Goal: Task Accomplishment & Management: Use online tool/utility

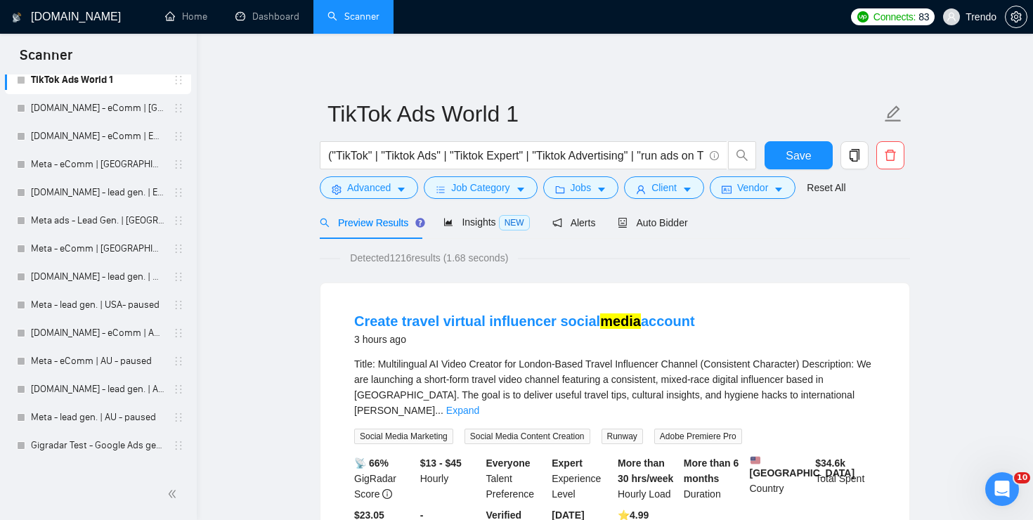
scroll to position [603, 0]
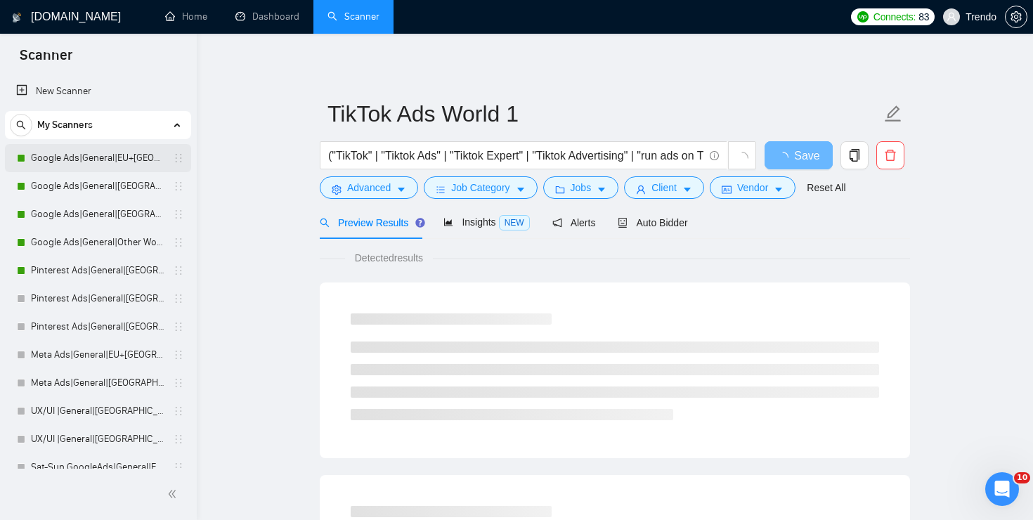
click at [124, 154] on link "Google Ads|General|EU+[GEOGRAPHIC_DATA]|" at bounding box center [98, 158] width 134 height 28
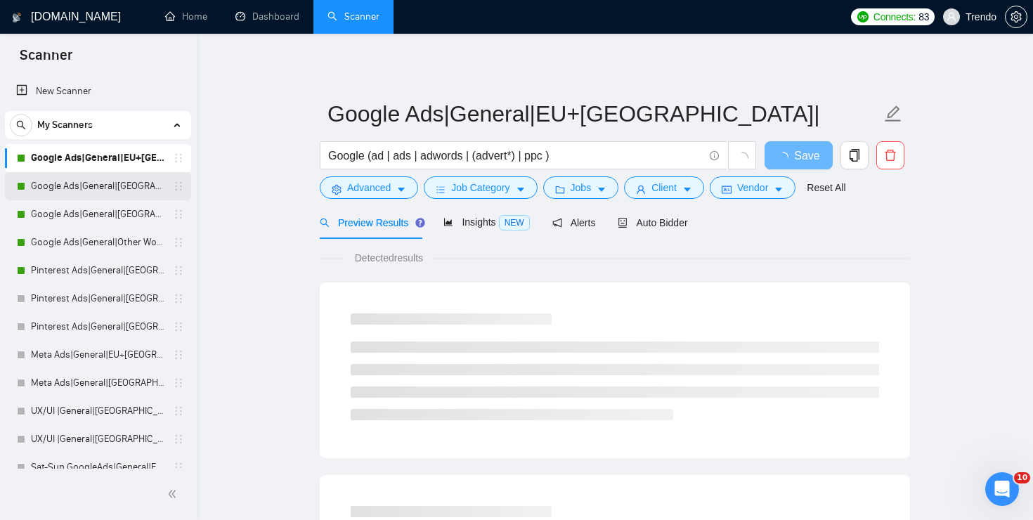
click at [122, 180] on link "Google Ads|General|[GEOGRAPHIC_DATA]+[GEOGRAPHIC_DATA]|" at bounding box center [98, 186] width 134 height 28
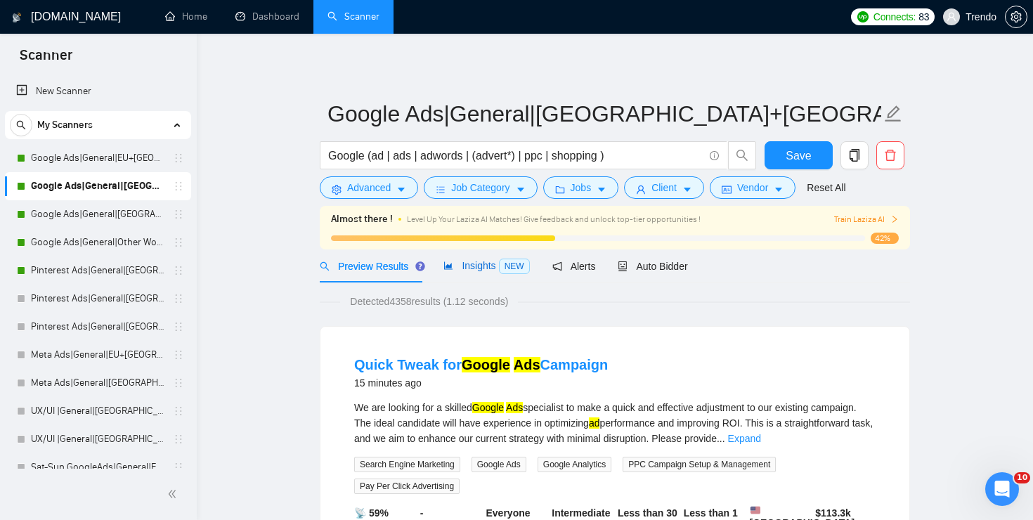
click at [465, 264] on span "Insights NEW" at bounding box center [487, 265] width 86 height 11
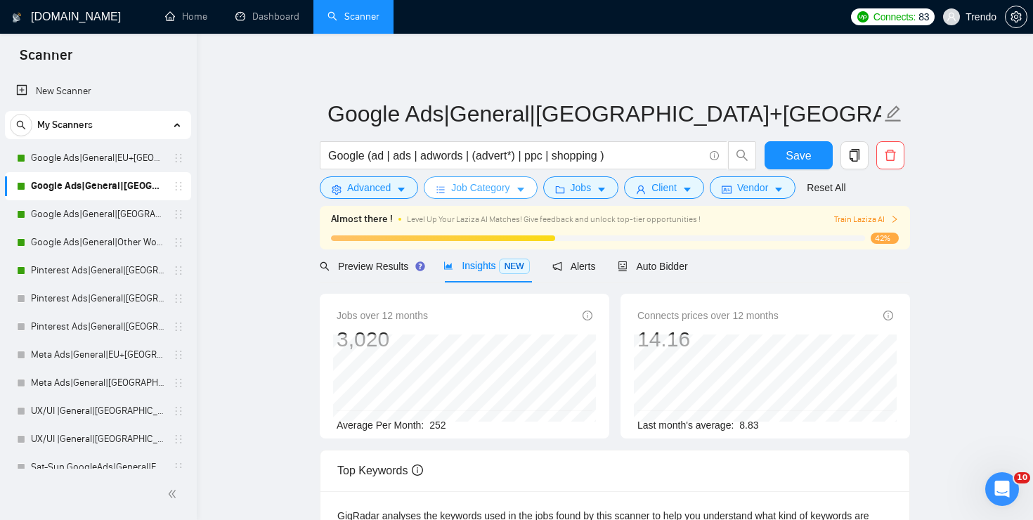
click at [518, 191] on button "Job Category" at bounding box center [480, 187] width 113 height 22
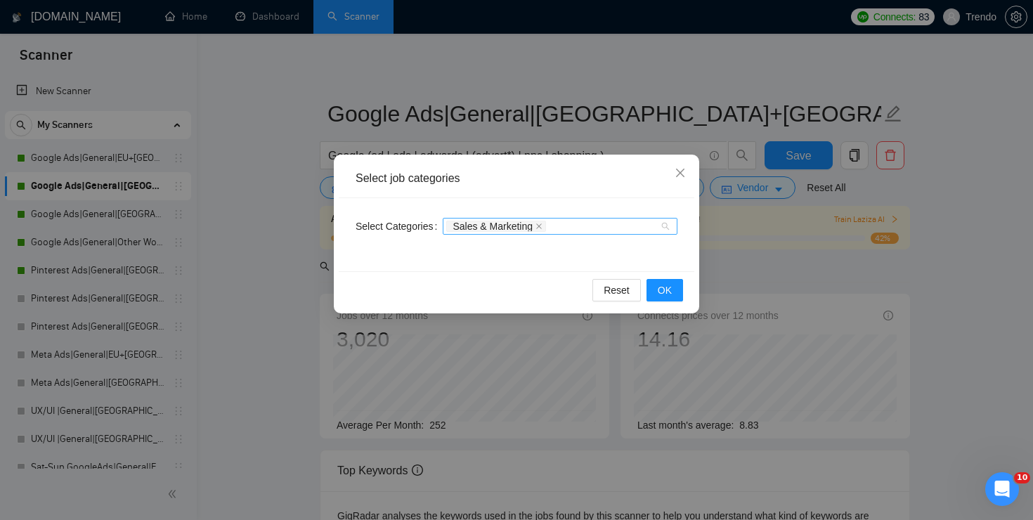
click at [668, 228] on div "Sales & Marketing" at bounding box center [560, 226] width 235 height 17
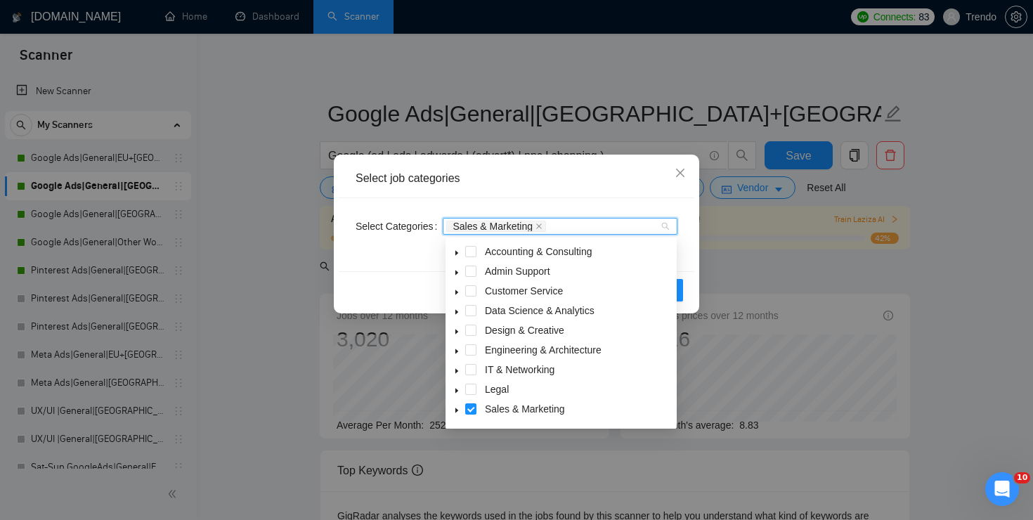
click at [454, 410] on icon "caret-down" at bounding box center [456, 410] width 7 height 7
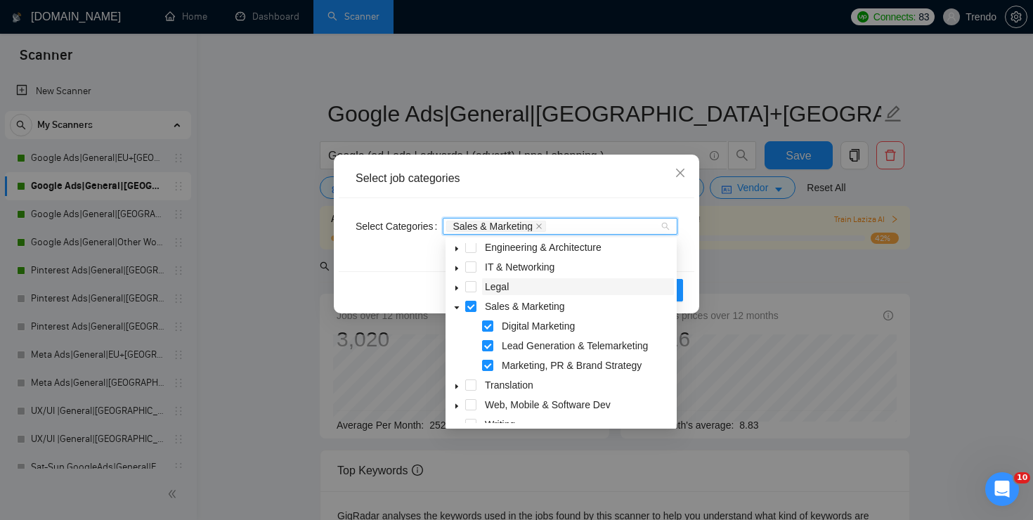
scroll to position [104, 0]
click at [487, 364] on span at bounding box center [487, 364] width 11 height 11
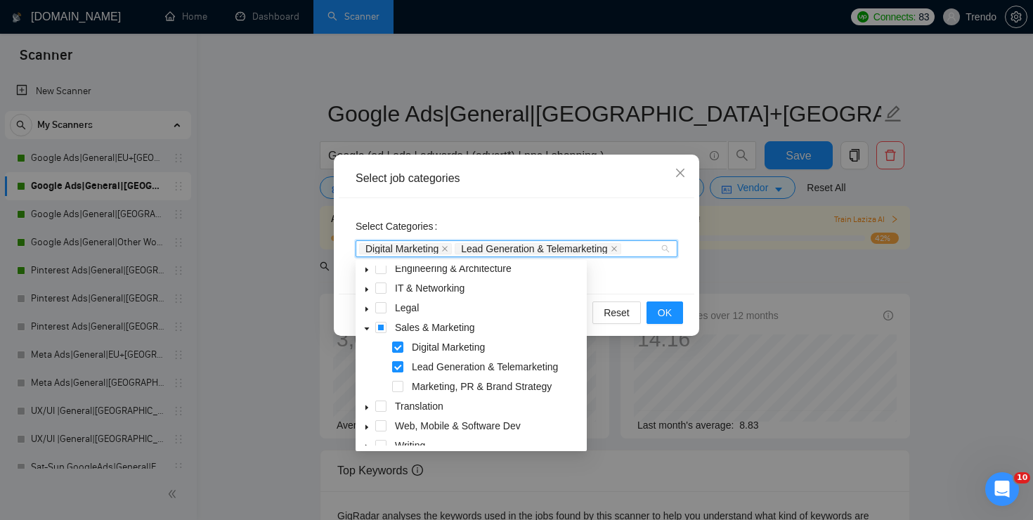
click at [399, 363] on span at bounding box center [397, 366] width 11 height 11
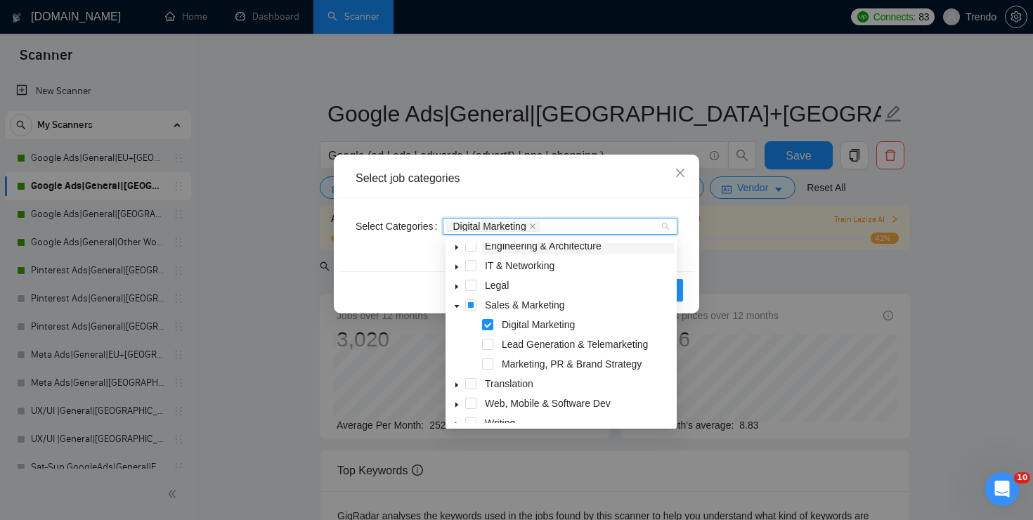
click at [658, 243] on span "Engineering & Architecture" at bounding box center [578, 246] width 192 height 17
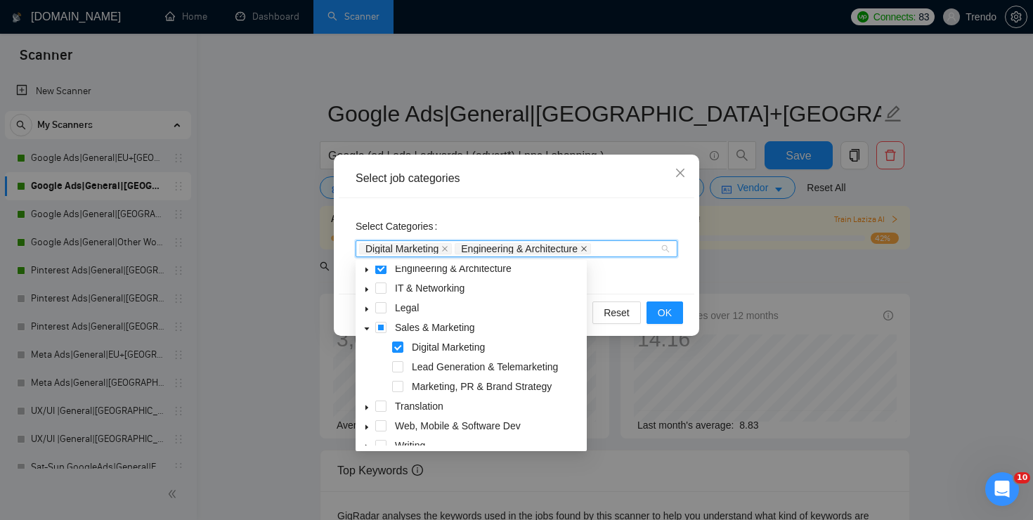
click at [588, 247] on icon "close" at bounding box center [584, 248] width 7 height 7
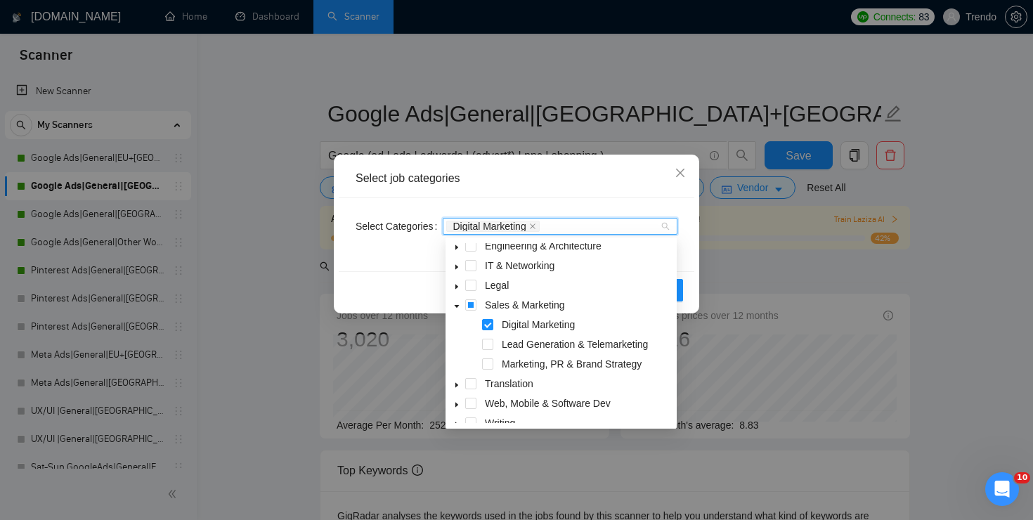
click at [603, 187] on div "Select job categories" at bounding box center [517, 179] width 356 height 39
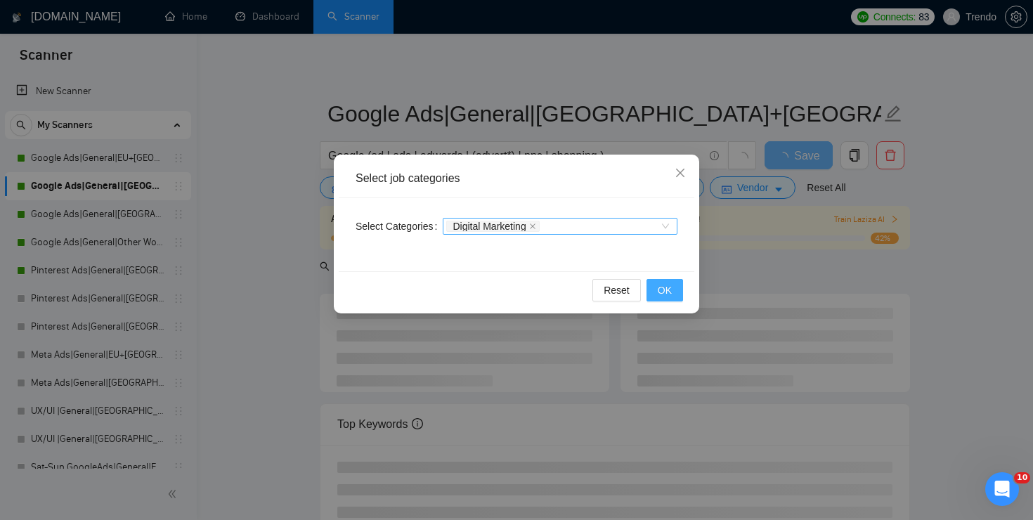
click at [669, 294] on span "OK" at bounding box center [665, 290] width 14 height 15
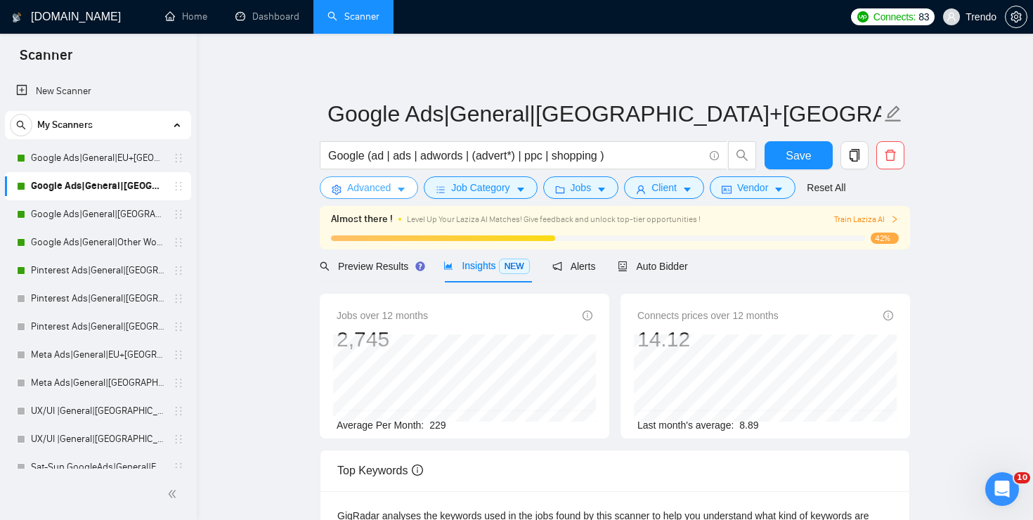
click at [397, 185] on icon "caret-down" at bounding box center [402, 190] width 10 height 10
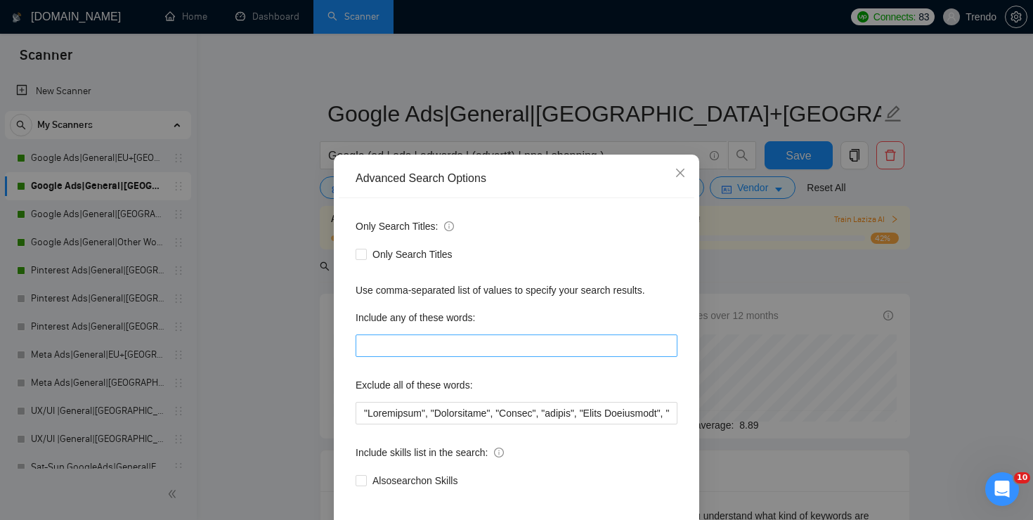
scroll to position [65, 0]
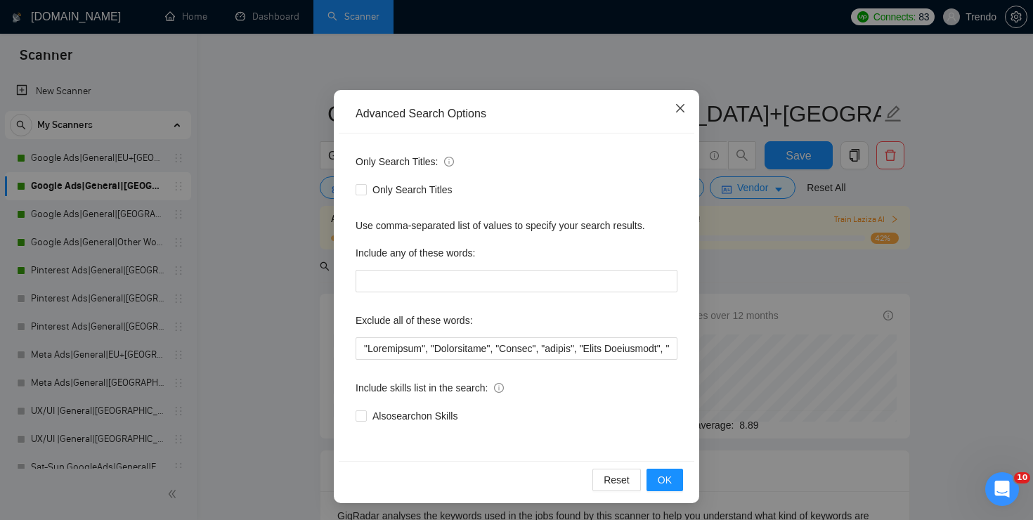
click at [674, 108] on span "Close" at bounding box center [681, 109] width 38 height 38
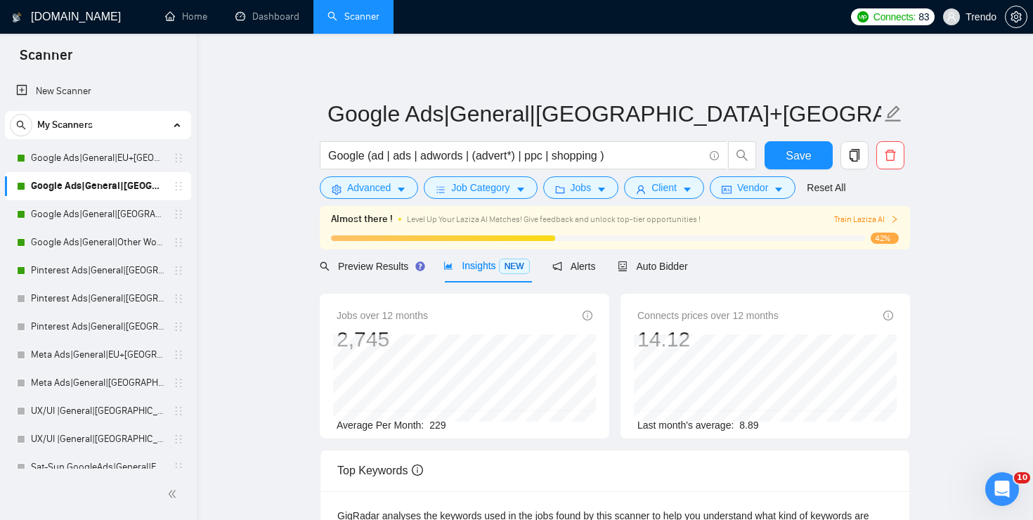
scroll to position [0, 0]
click at [589, 191] on span "Jobs" at bounding box center [581, 187] width 21 height 15
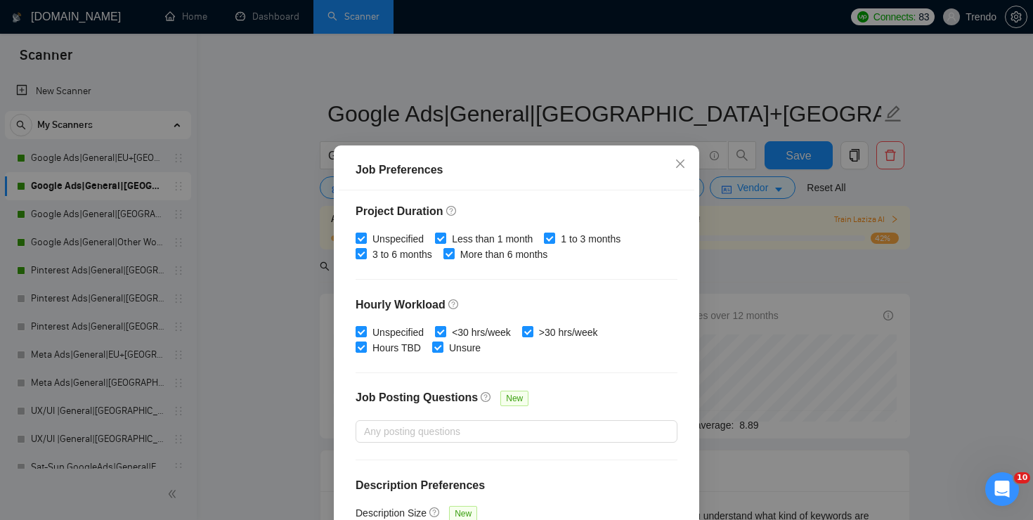
scroll to position [428, 0]
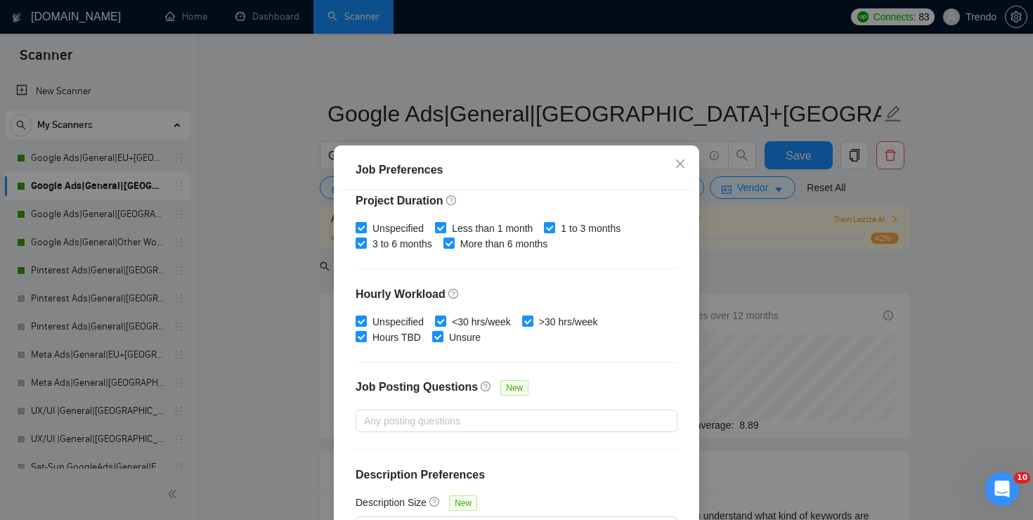
click at [445, 226] on input "Less than 1 month" at bounding box center [440, 227] width 10 height 10
checkbox input "false"
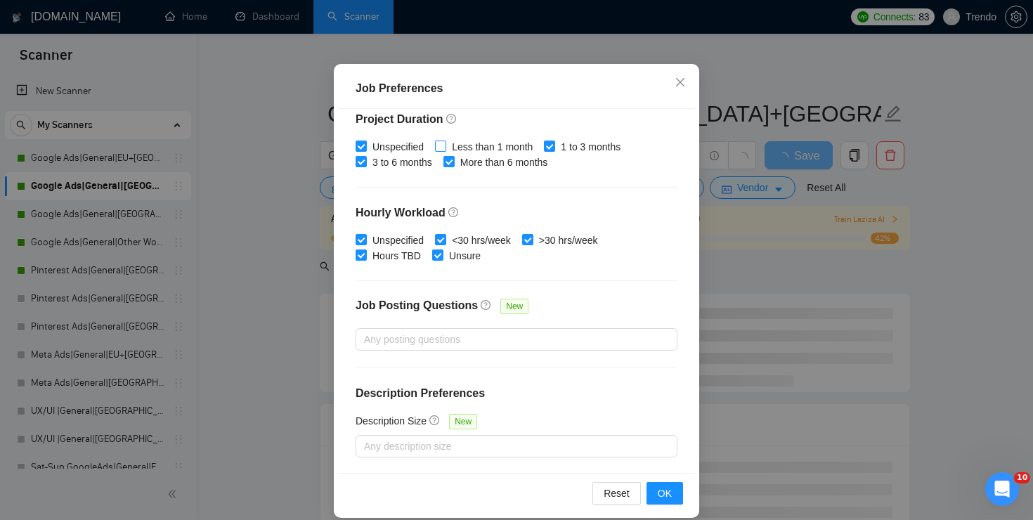
scroll to position [96, 0]
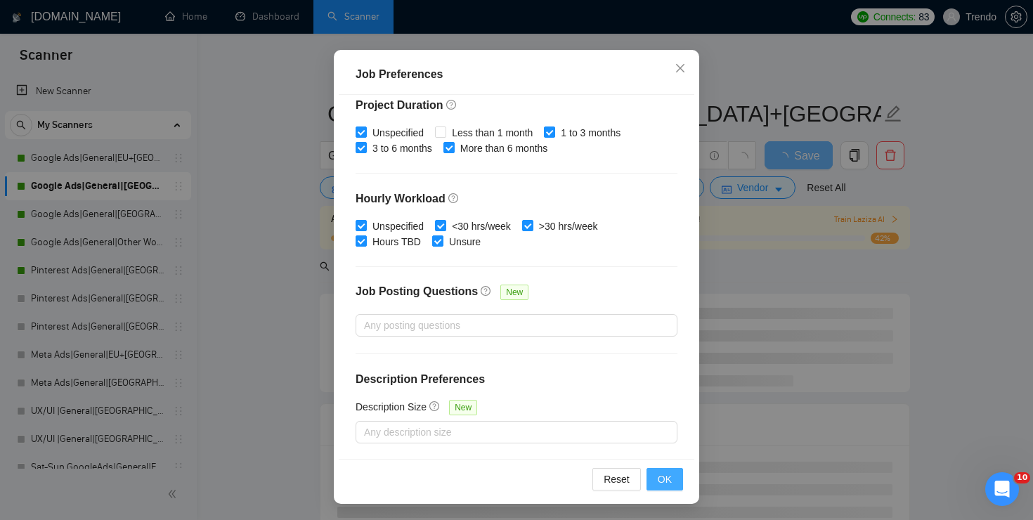
click at [659, 473] on span "OK" at bounding box center [665, 479] width 14 height 15
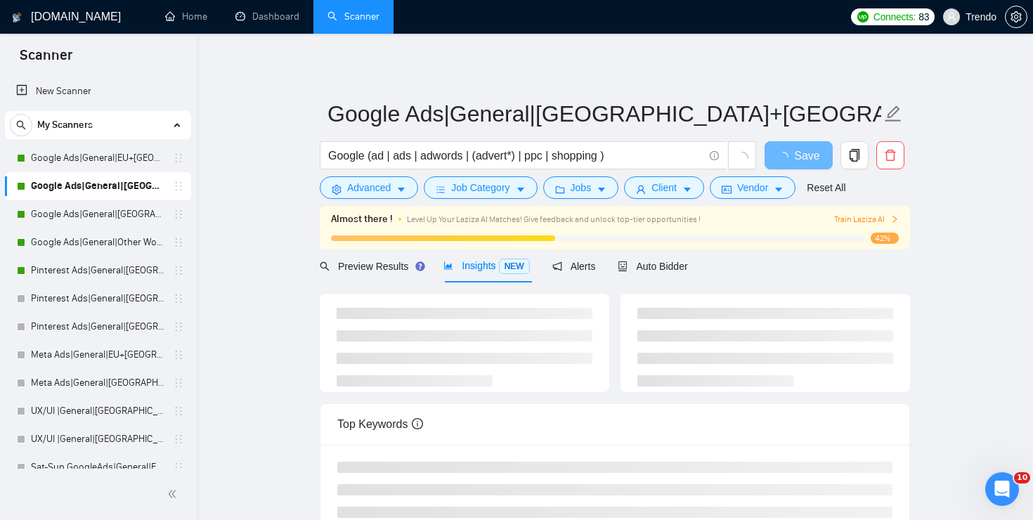
scroll to position [35, 0]
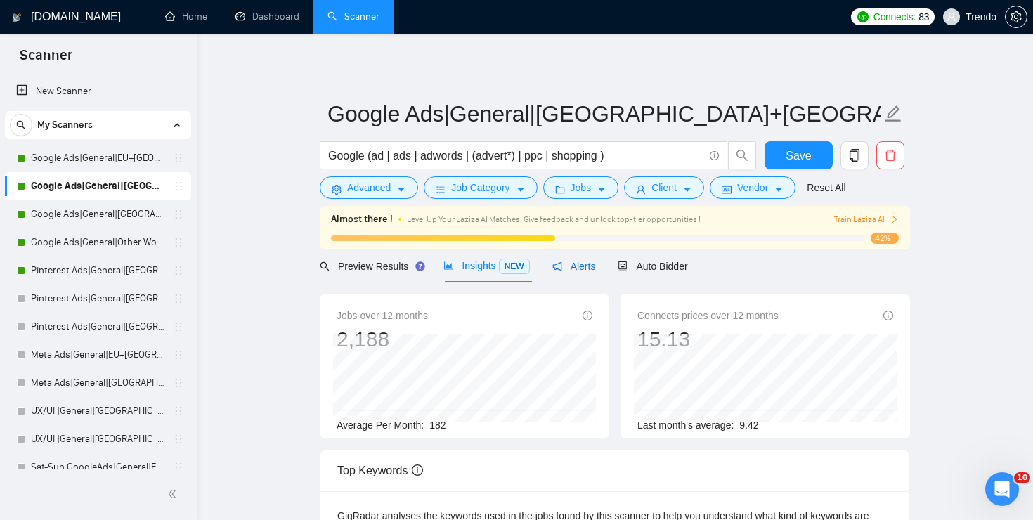
click at [562, 263] on icon "notification" at bounding box center [557, 266] width 9 height 9
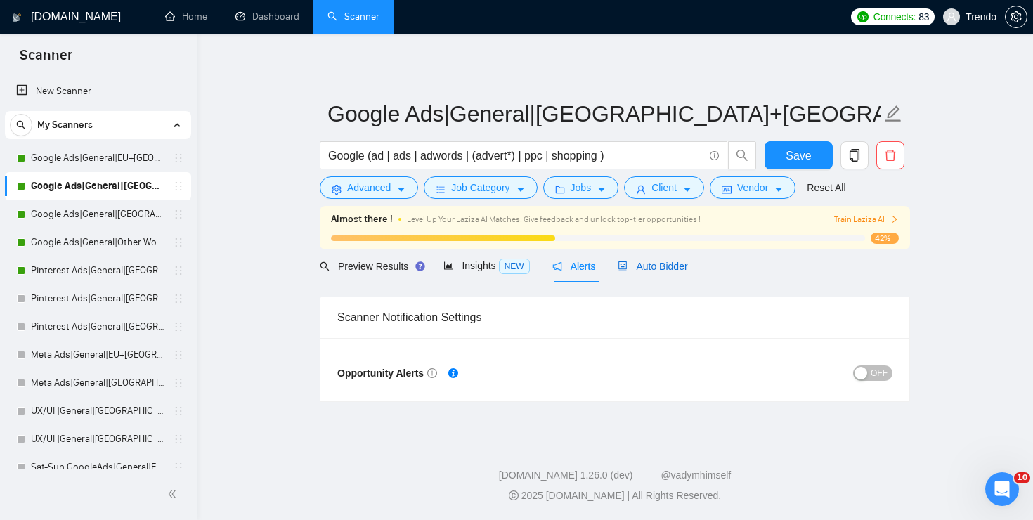
click at [663, 270] on span "Auto Bidder" at bounding box center [653, 266] width 70 height 11
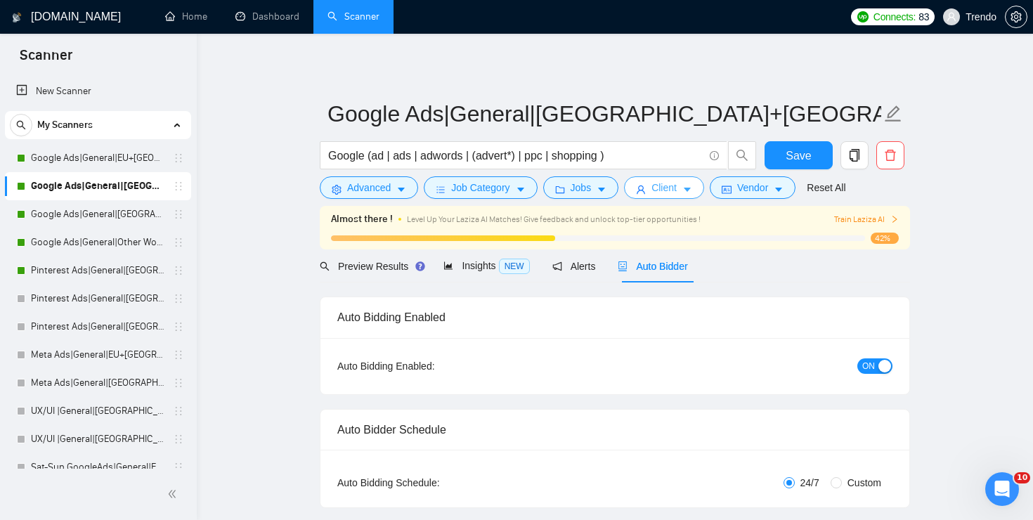
click at [677, 188] on span "Client" at bounding box center [664, 187] width 25 height 15
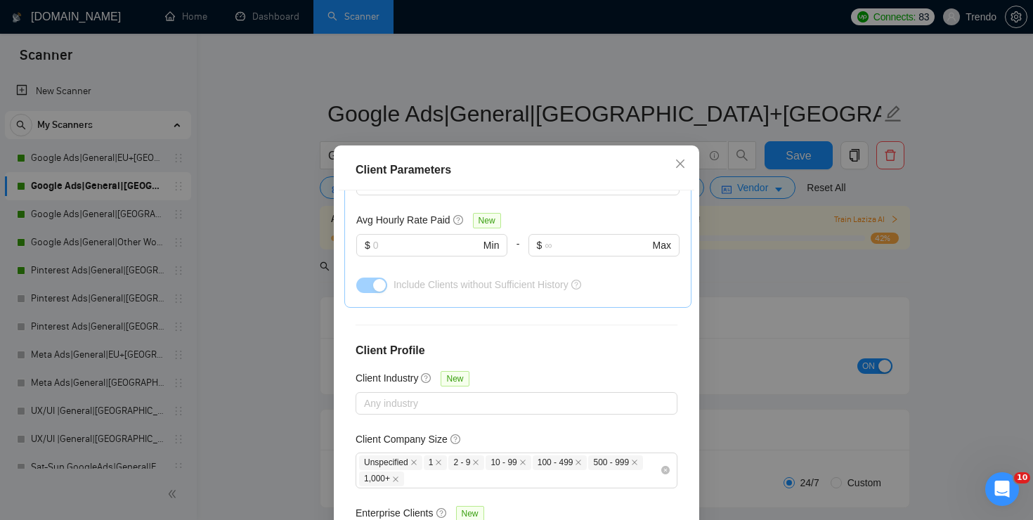
scroll to position [525, 0]
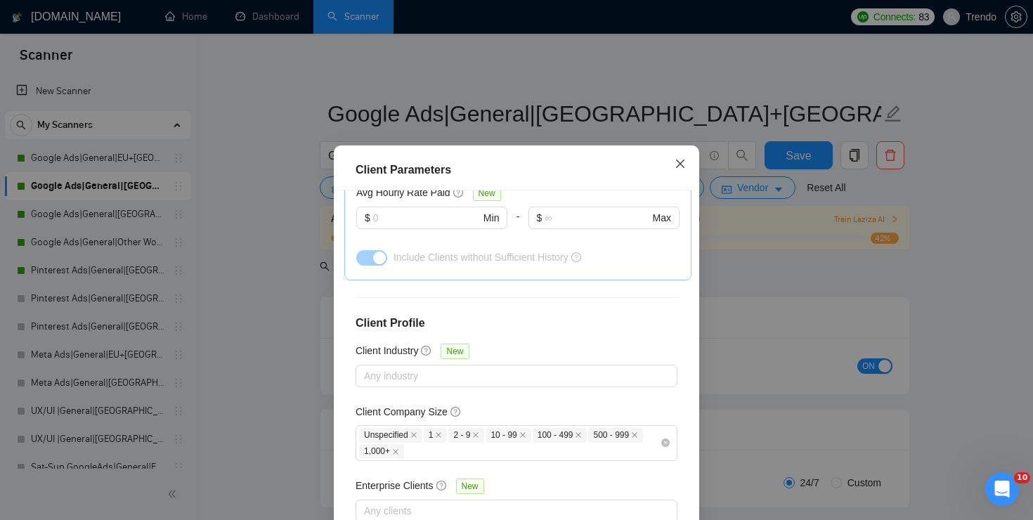
click at [677, 169] on icon "close" at bounding box center [680, 163] width 11 height 11
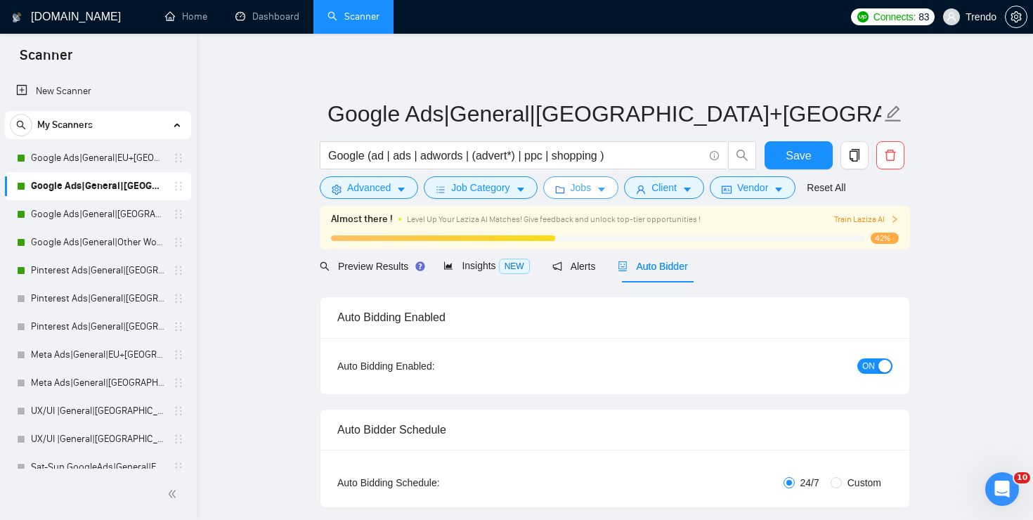
click at [617, 188] on button "Jobs" at bounding box center [581, 187] width 76 height 22
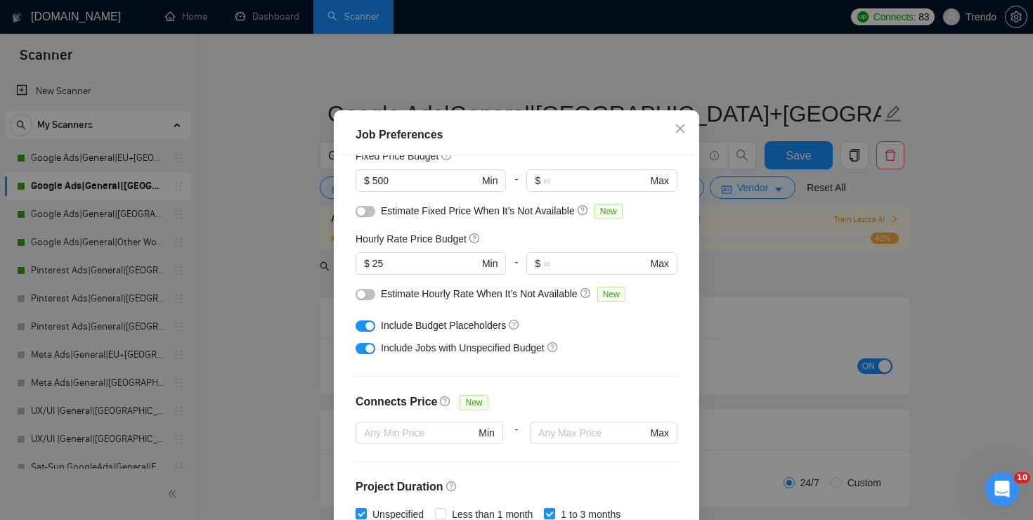
scroll to position [0, 0]
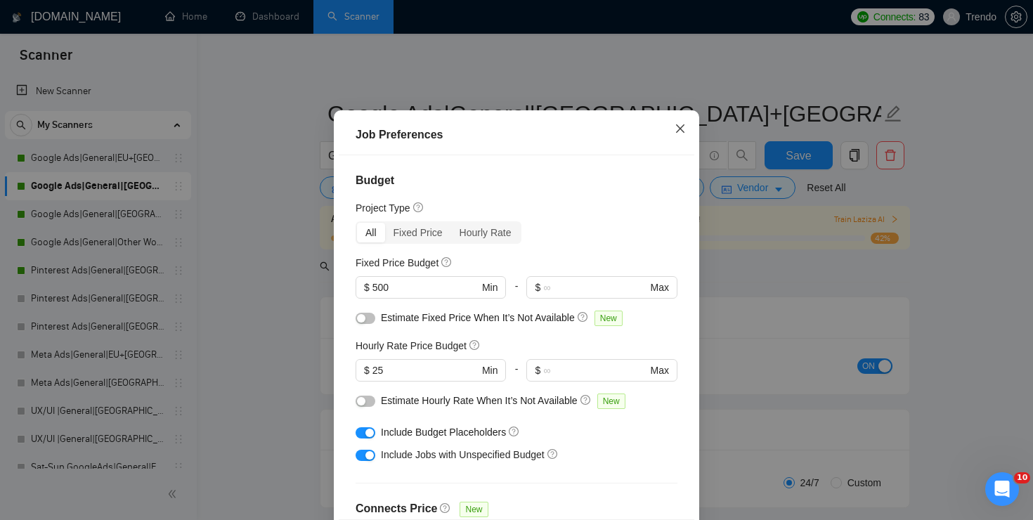
click at [681, 134] on icon "close" at bounding box center [680, 128] width 11 height 11
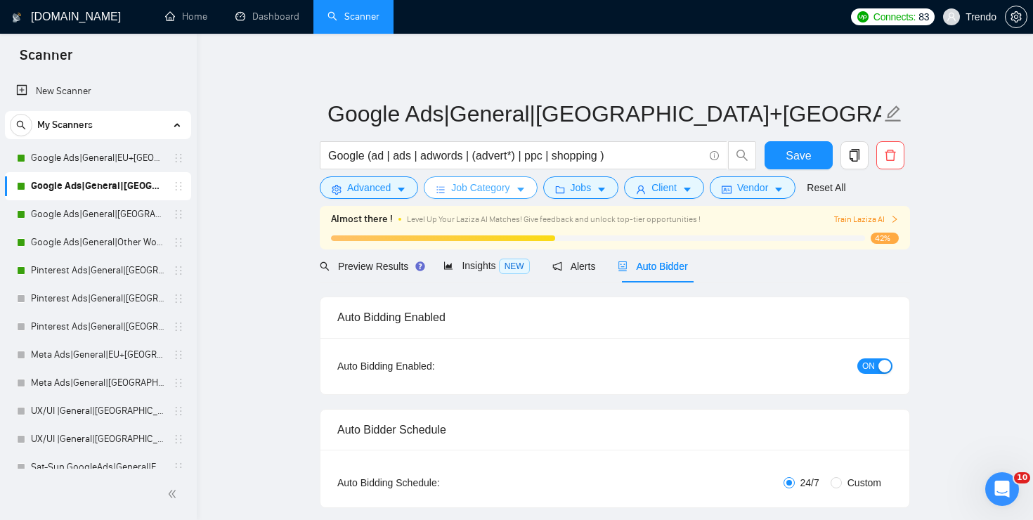
click at [524, 186] on icon "caret-down" at bounding box center [521, 190] width 10 height 10
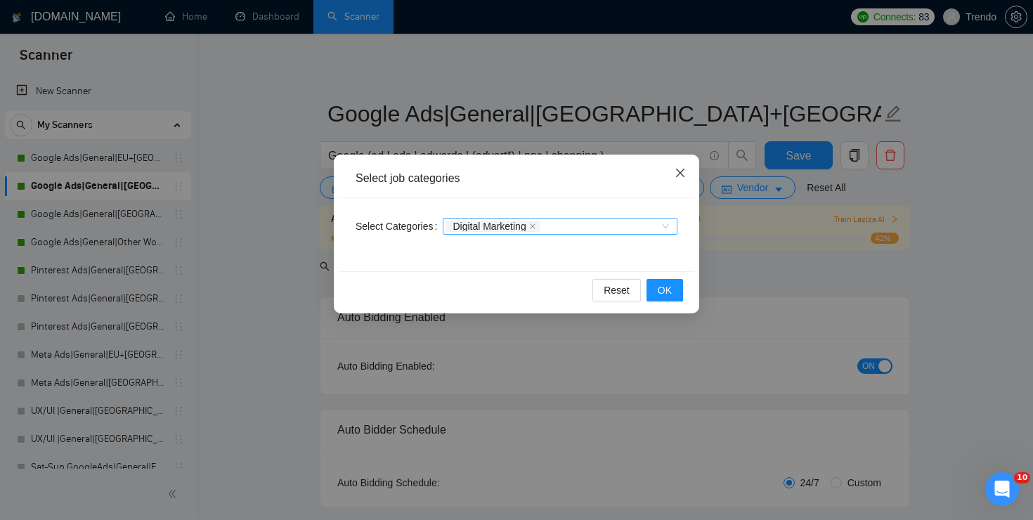
click at [676, 165] on span "Close" at bounding box center [681, 174] width 38 height 38
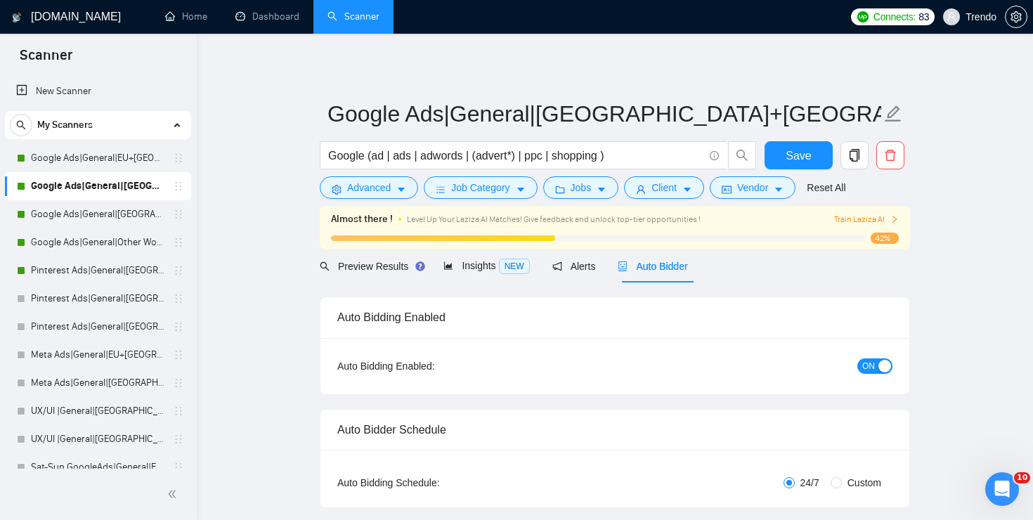
click at [742, 200] on form "Google Ads|General|[GEOGRAPHIC_DATA]+[GEOGRAPHIC_DATA]| Google (ad | ads | adwo…" at bounding box center [615, 148] width 591 height 115
click at [768, 192] on span "Vendor" at bounding box center [753, 187] width 31 height 15
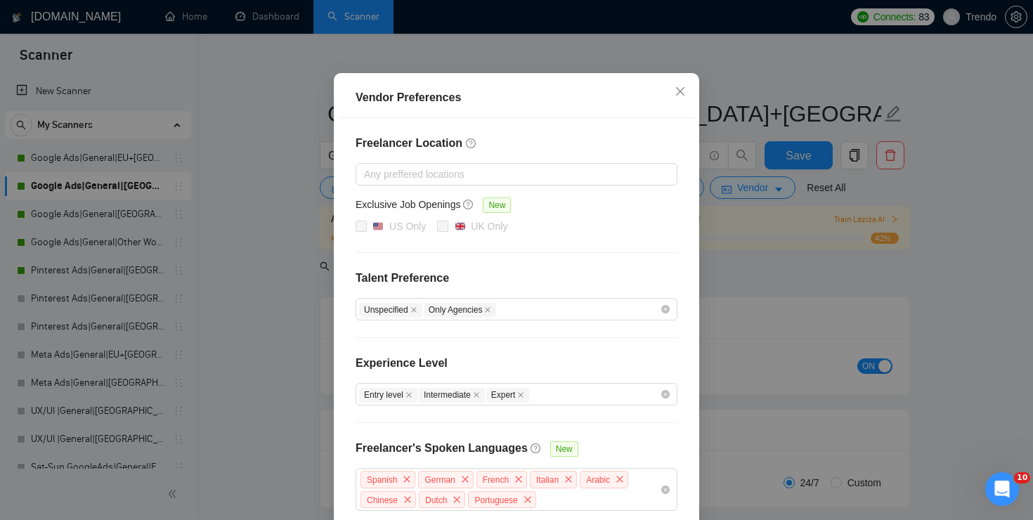
scroll to position [96, 0]
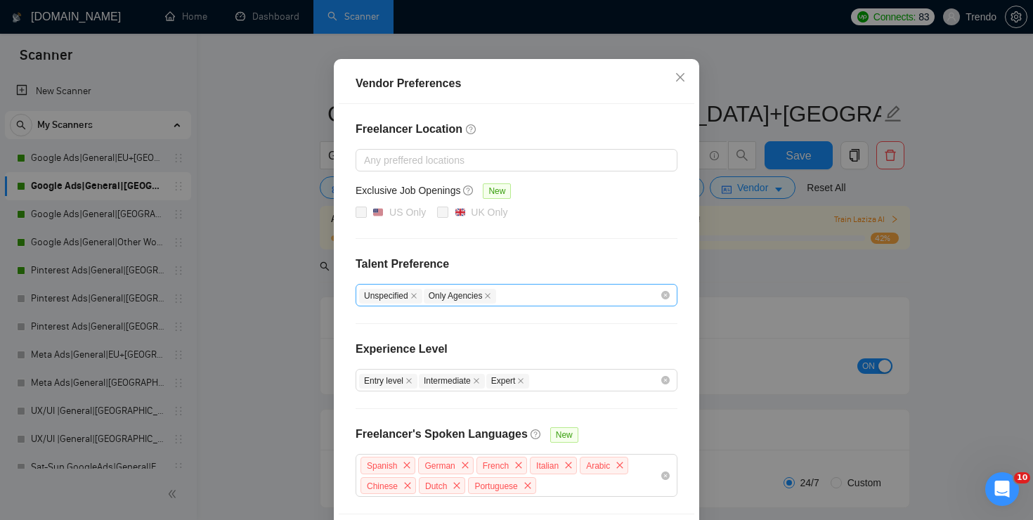
click at [558, 301] on div "Unspecified Only Agencies" at bounding box center [509, 295] width 301 height 17
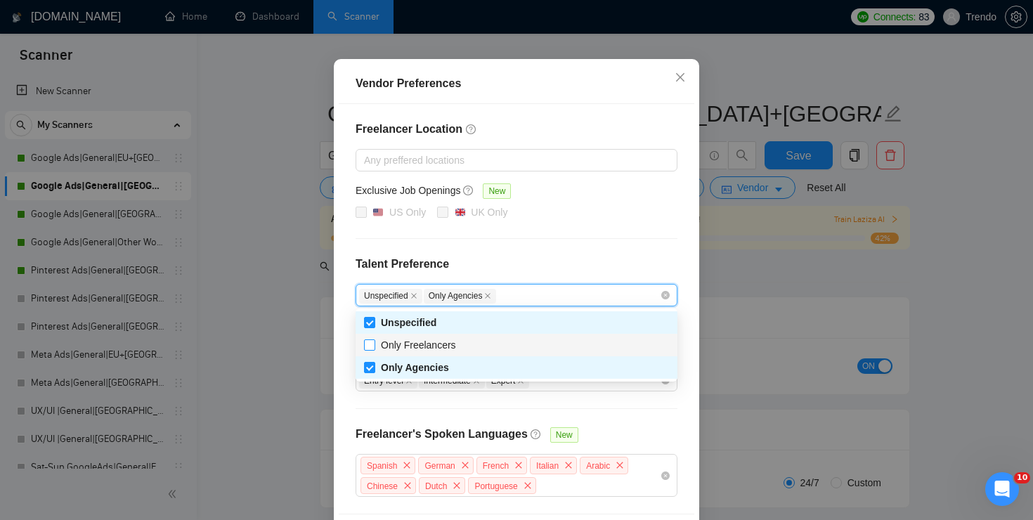
click at [373, 347] on input "Only Freelancers" at bounding box center [369, 345] width 10 height 10
checkbox input "true"
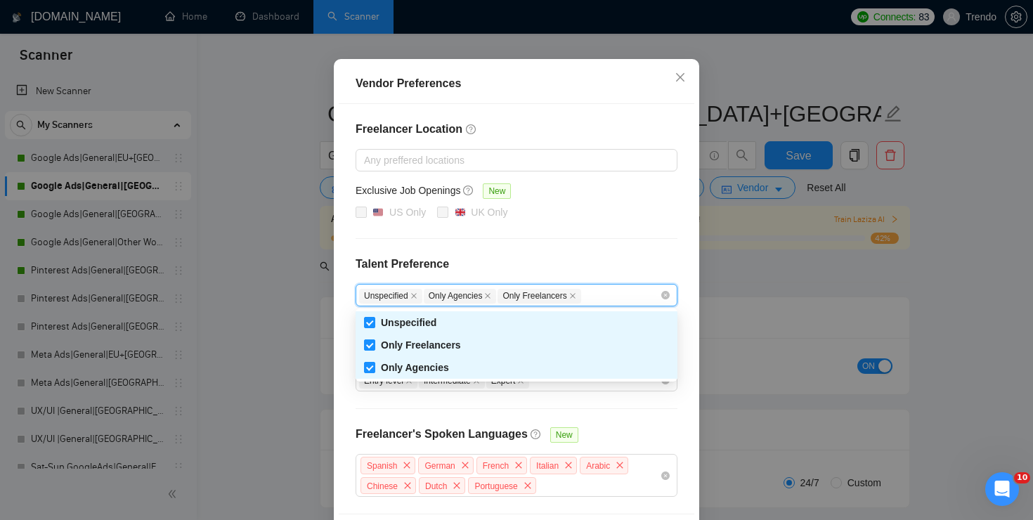
click at [585, 250] on div "Freelancer Location Any preffered locations Exclusive Job Openings New US Only …" at bounding box center [517, 309] width 356 height 410
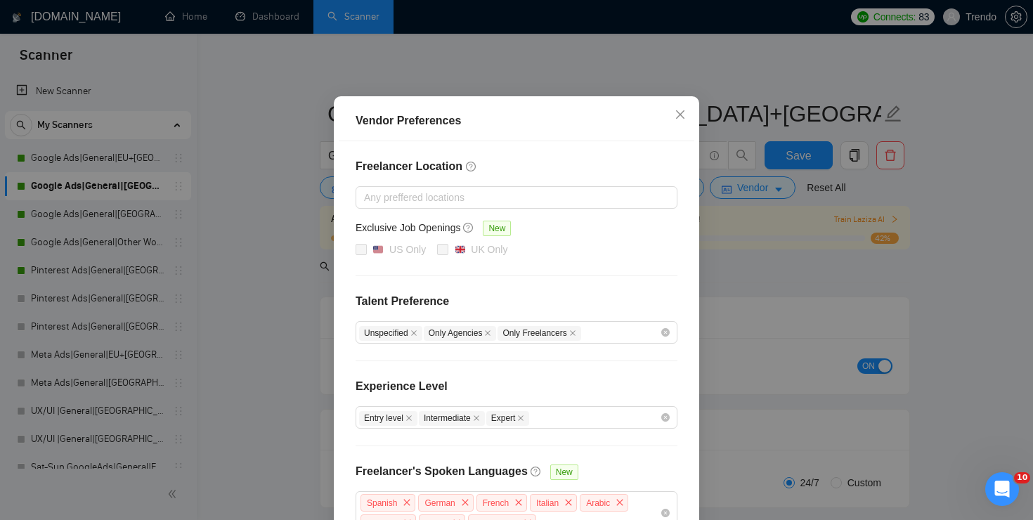
scroll to position [150, 0]
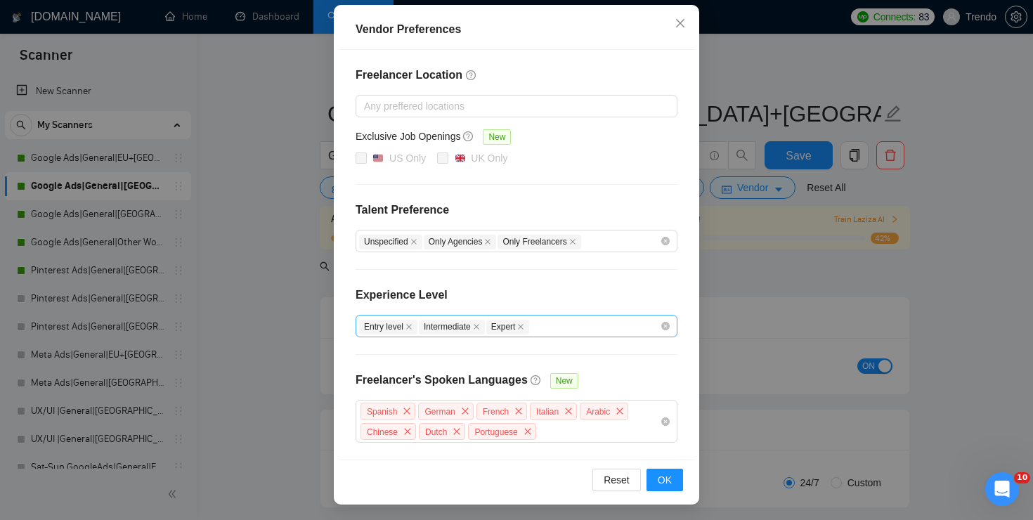
click at [569, 320] on div "Entry level Intermediate Expert" at bounding box center [509, 326] width 301 height 17
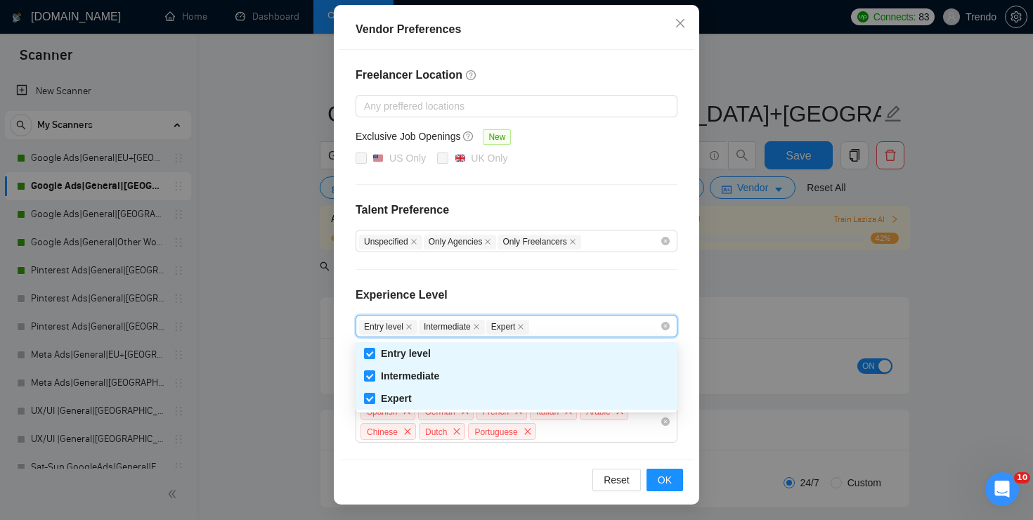
click at [612, 279] on div "Freelancer Location Any preffered locations Exclusive Job Openings New US Only …" at bounding box center [517, 255] width 356 height 410
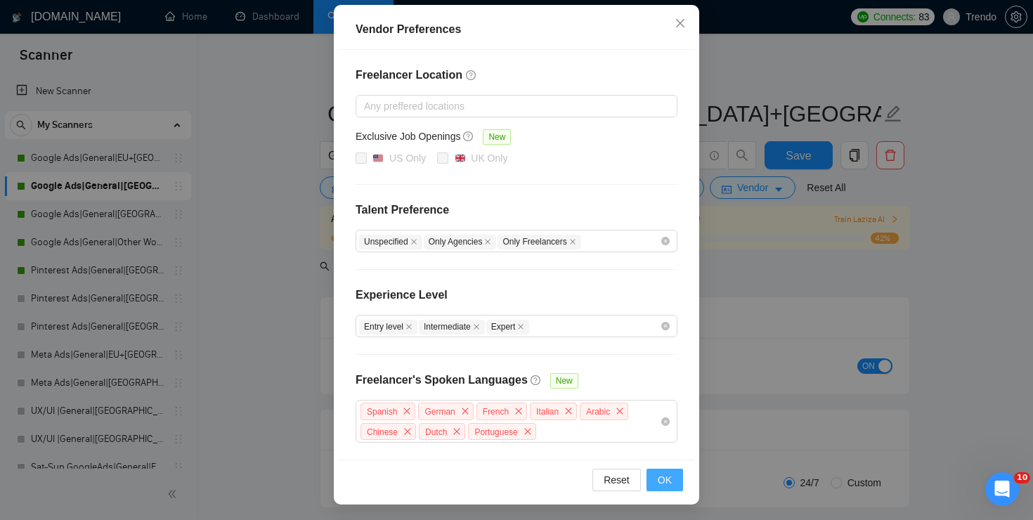
click at [677, 487] on button "OK" at bounding box center [665, 480] width 37 height 22
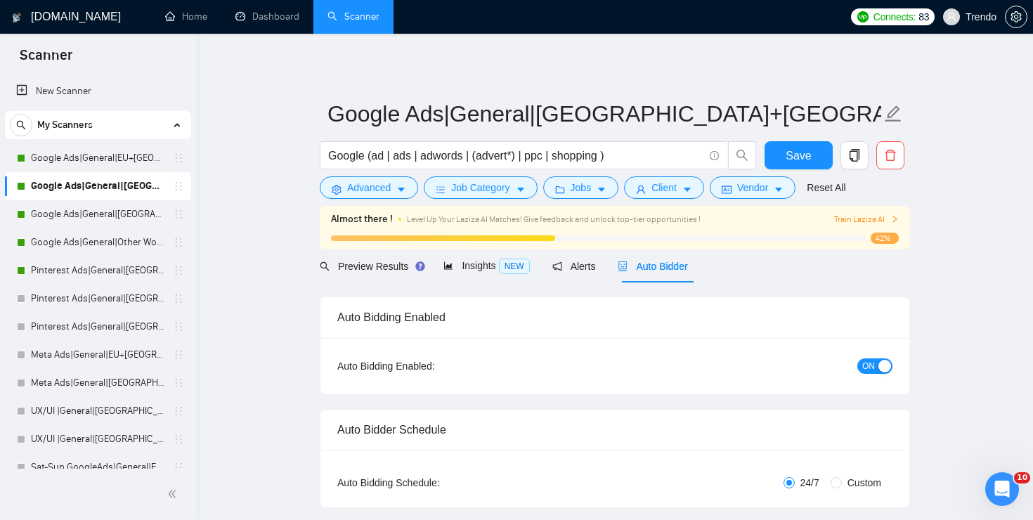
click at [439, 266] on div "Preview Results Insights NEW Alerts Auto Bidder" at bounding box center [504, 266] width 368 height 33
click at [471, 269] on span "Insights NEW" at bounding box center [487, 265] width 86 height 11
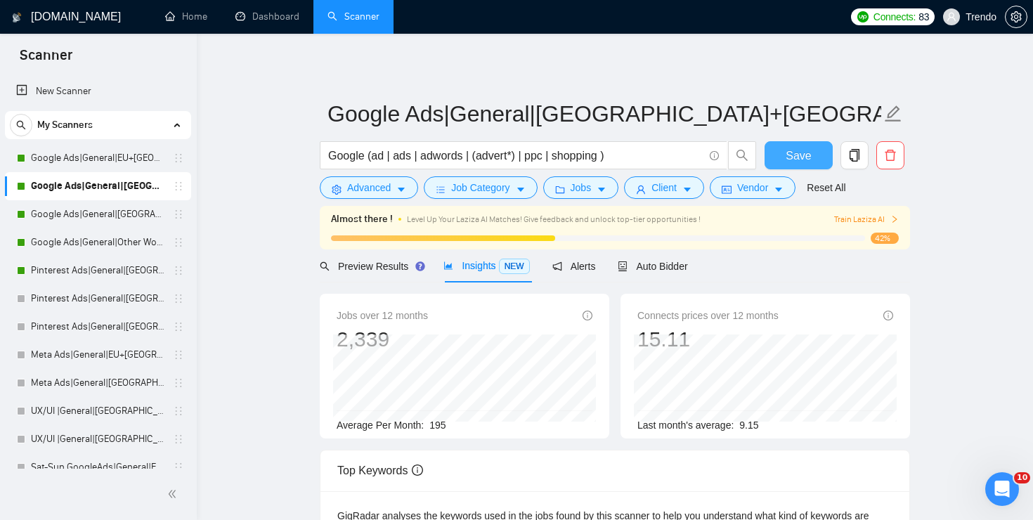
click at [801, 153] on span "Save" at bounding box center [798, 156] width 25 height 18
click at [399, 263] on span "Preview Results" at bounding box center [370, 266] width 101 height 11
